Goal: Transaction & Acquisition: Purchase product/service

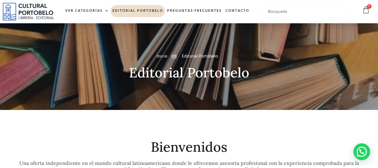
click at [283, 10] on input "text" at bounding box center [305, 12] width 84 height 12
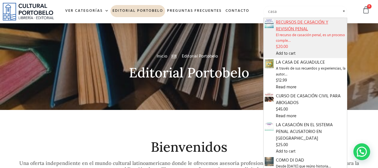
type input "casa"
click at [295, 27] on span "RECURSOS DE CASACIÓN Y REVISIÓN PENAL" at bounding box center [311, 25] width 70 height 13
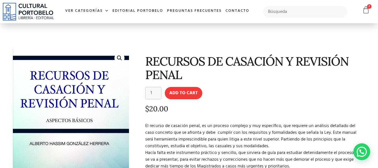
click at [367, 10] on icon at bounding box center [366, 10] width 8 height 8
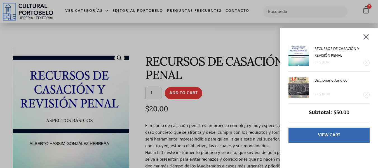
click at [221, 92] on div "RECURSOS DE CASACIÓN Y REVISIÓN PENAL 1 × $ 20.00 Diccionario Jurídico 1 × $ 30…" at bounding box center [189, 84] width 378 height 168
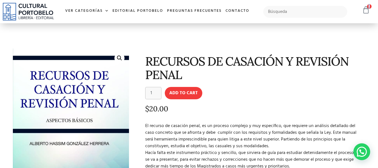
click at [363, 10] on div "RECURSOS DE CASACIÓN Y REVISIÓN PENAL 1 × $ 20.00 Diccionario Jurídico 1 × $ 30…" at bounding box center [361, 10] width 17 height 9
click at [364, 10] on icon at bounding box center [366, 10] width 8 height 8
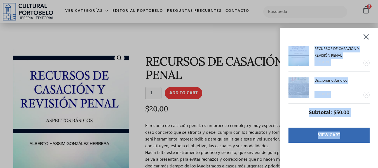
click at [361, 86] on div "Diccionario Jurídico" at bounding box center [335, 82] width 52 height 10
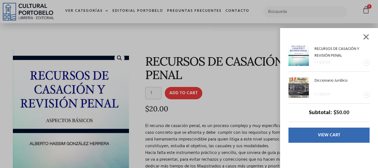
click at [306, 87] on img at bounding box center [299, 87] width 20 height 20
click at [265, 82] on div "RECURSOS DE CASACIÓN Y REVISIÓN PENAL 1 × $ 20.00 Diccionario Jurídico 1 × $ 30…" at bounding box center [189, 84] width 378 height 168
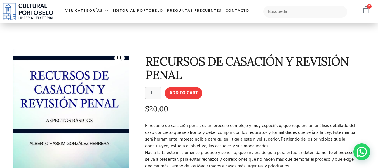
click at [364, 9] on icon at bounding box center [366, 10] width 8 height 8
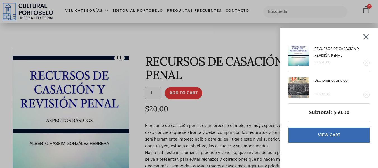
click at [232, 103] on div "RECURSOS DE CASACIÓN Y REVISIÓN PENAL 1 × $ 20.00 Diccionario Jurídico 1 × $ 30…" at bounding box center [189, 84] width 378 height 168
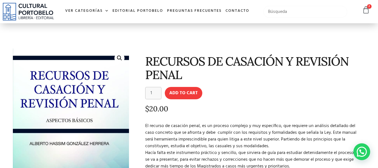
click at [296, 9] on input "text" at bounding box center [305, 12] width 84 height 12
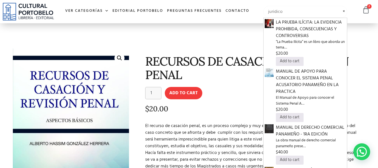
type input "juridico"
click at [244, 96] on form "RECURSOS DE CASACIÓN Y REVISIÓN PENAL quantity 1 Add to cart" at bounding box center [254, 93] width 219 height 12
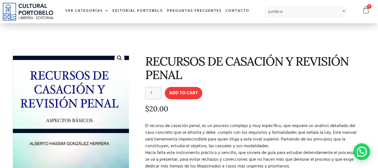
click at [365, 8] on icon at bounding box center [366, 10] width 8 height 8
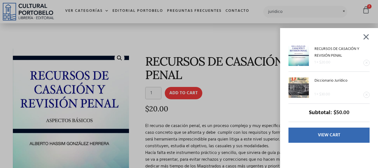
click at [360, 91] on div "1 × $ 30.00" at bounding box center [335, 94] width 52 height 7
click at [351, 92] on div "1 × $ 30.00" at bounding box center [335, 94] width 52 height 7
click at [100, 86] on div "RECURSOS DE CASACIÓN Y REVISIÓN PENAL 1 × $ 20.00 Diccionario Jurídico 1 × $ 30…" at bounding box center [189, 84] width 378 height 168
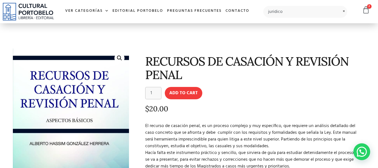
click at [119, 58] on link "🔍" at bounding box center [119, 58] width 10 height 10
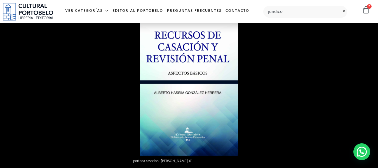
click at [236, 92] on img at bounding box center [189, 83] width 98 height 143
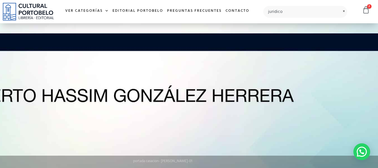
click at [236, 92] on img at bounding box center [132, 51] width 492 height 717
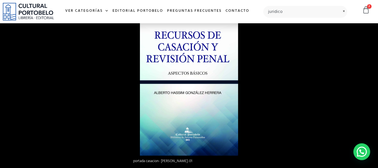
scroll to position [40, 0]
click at [369, 9] on icon at bounding box center [366, 10] width 8 height 8
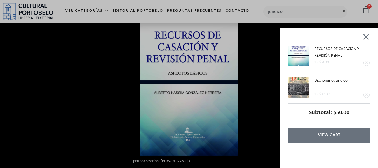
click at [340, 132] on span "View cart" at bounding box center [329, 135] width 22 height 7
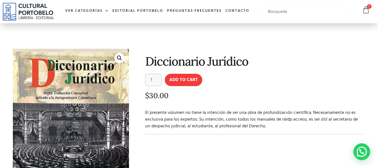
click at [297, 11] on input "text" at bounding box center [305, 12] width 84 height 12
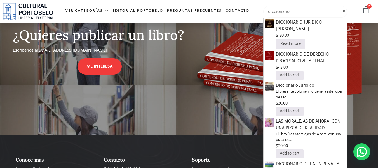
scroll to position [332, 0]
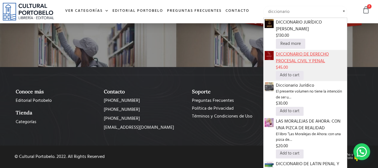
type input "diccionario"
click at [312, 53] on span "DICCIONARIO DE DERECHO PROCESAL CIVIL Y PENAL" at bounding box center [311, 57] width 70 height 13
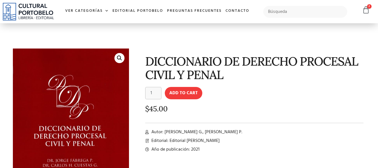
scroll to position [28, 0]
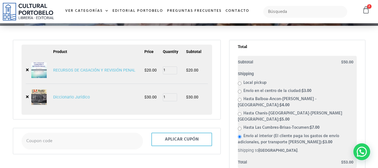
scroll to position [112, 0]
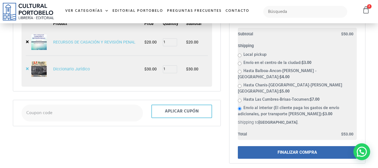
click at [28, 69] on link "×" at bounding box center [27, 69] width 3 height 6
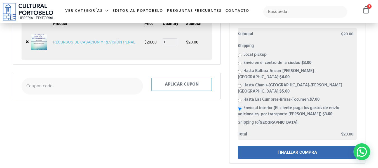
click at [279, 146] on link "FINALIZAR COMPRA" at bounding box center [297, 152] width 119 height 13
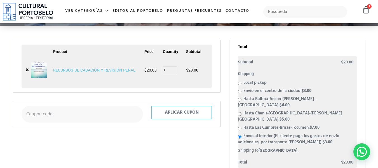
scroll to position [56, 0]
